Goal: Use online tool/utility: Utilize a website feature to perform a specific function

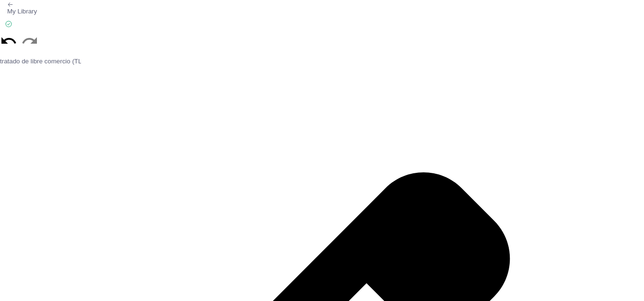
click at [8, 5] on icon "button" at bounding box center [10, 4] width 6 height 6
click at [60, 55] on div "My Library Saved" at bounding box center [322, 29] width 644 height 56
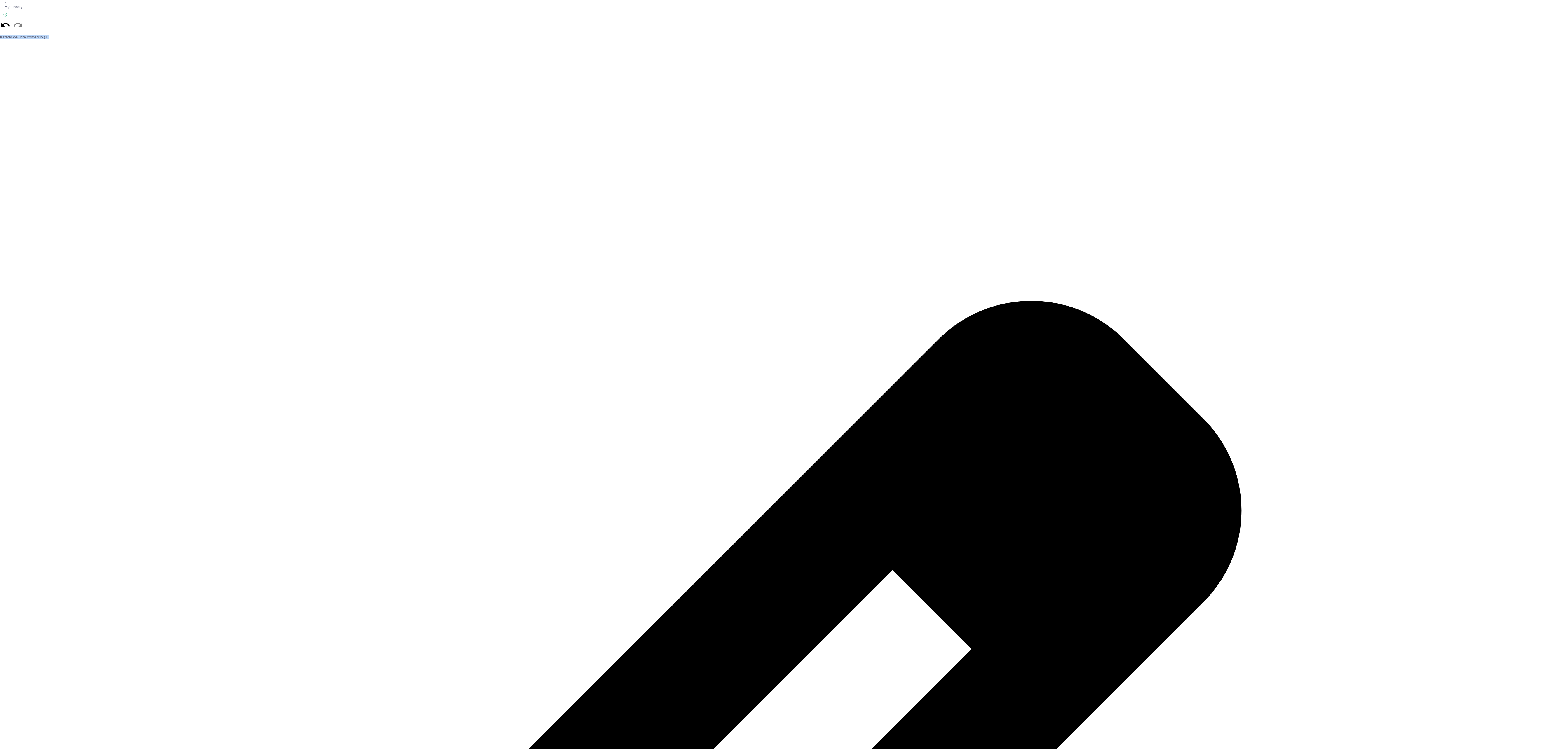
scroll to position [1, 0]
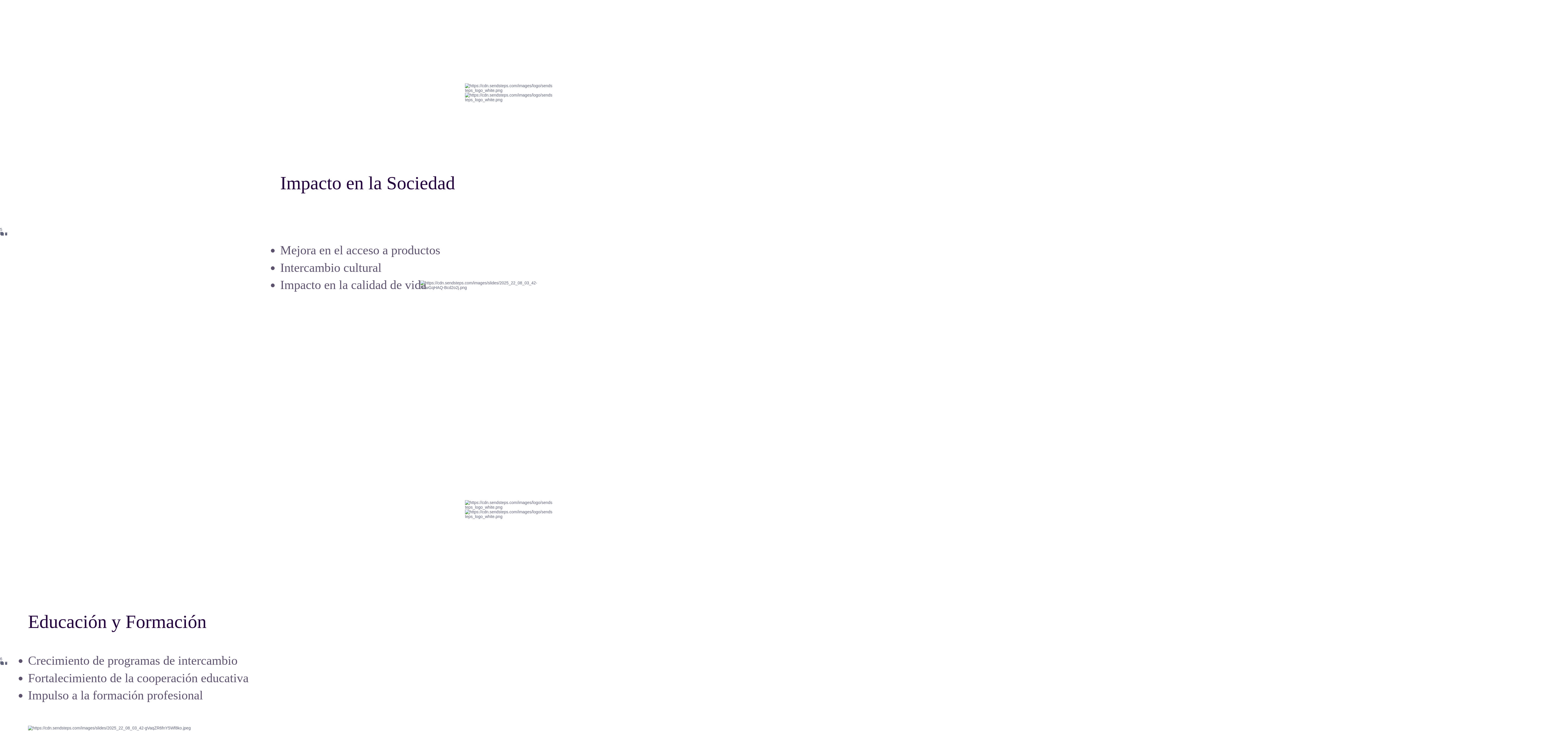
scroll to position [4260, 0]
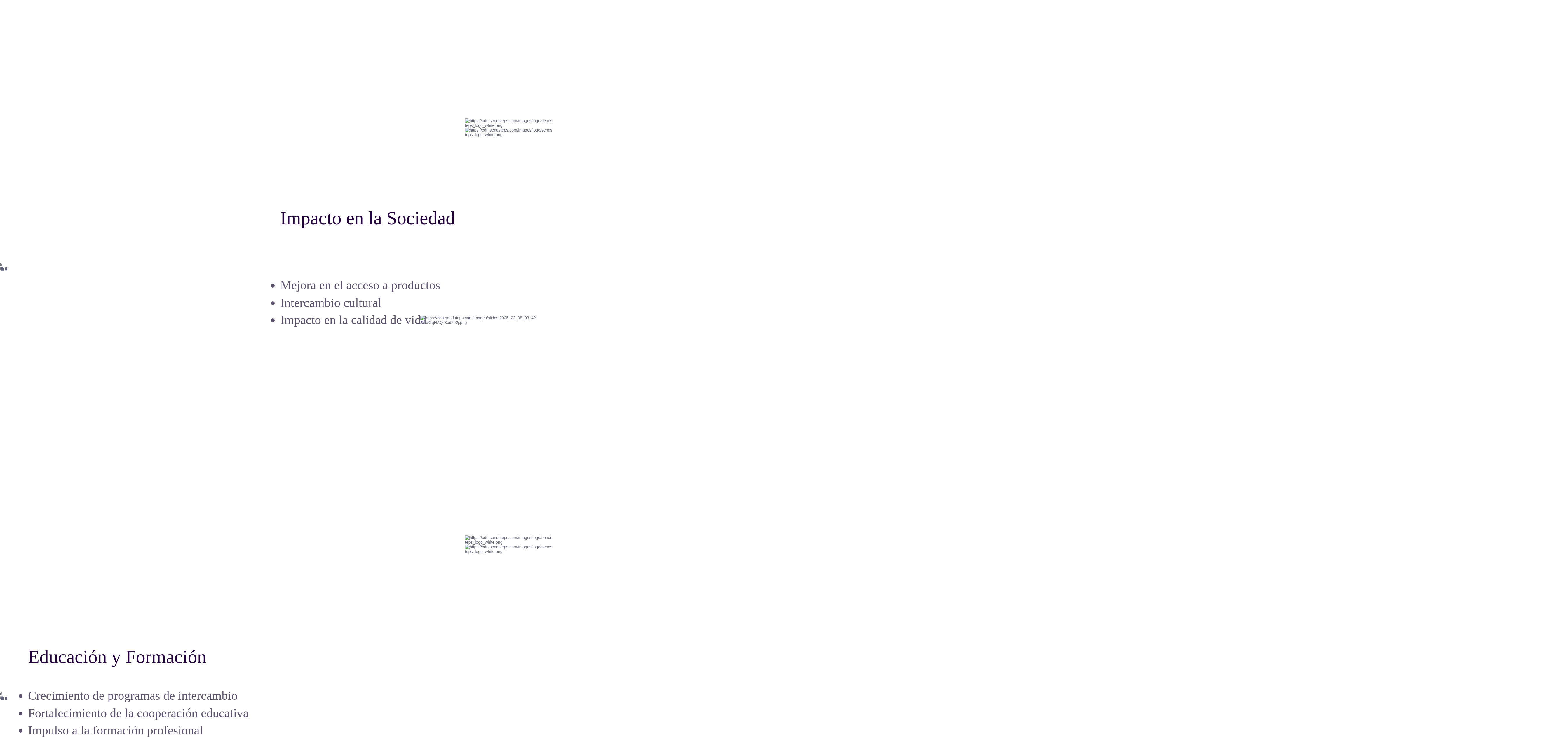
click at [392, 183] on div "Educación y Formación Crecimiento de programas de intercambio Fortalecimiento d…" at bounding box center [784, 482] width 1568 height 420
